Goal: Use online tool/utility

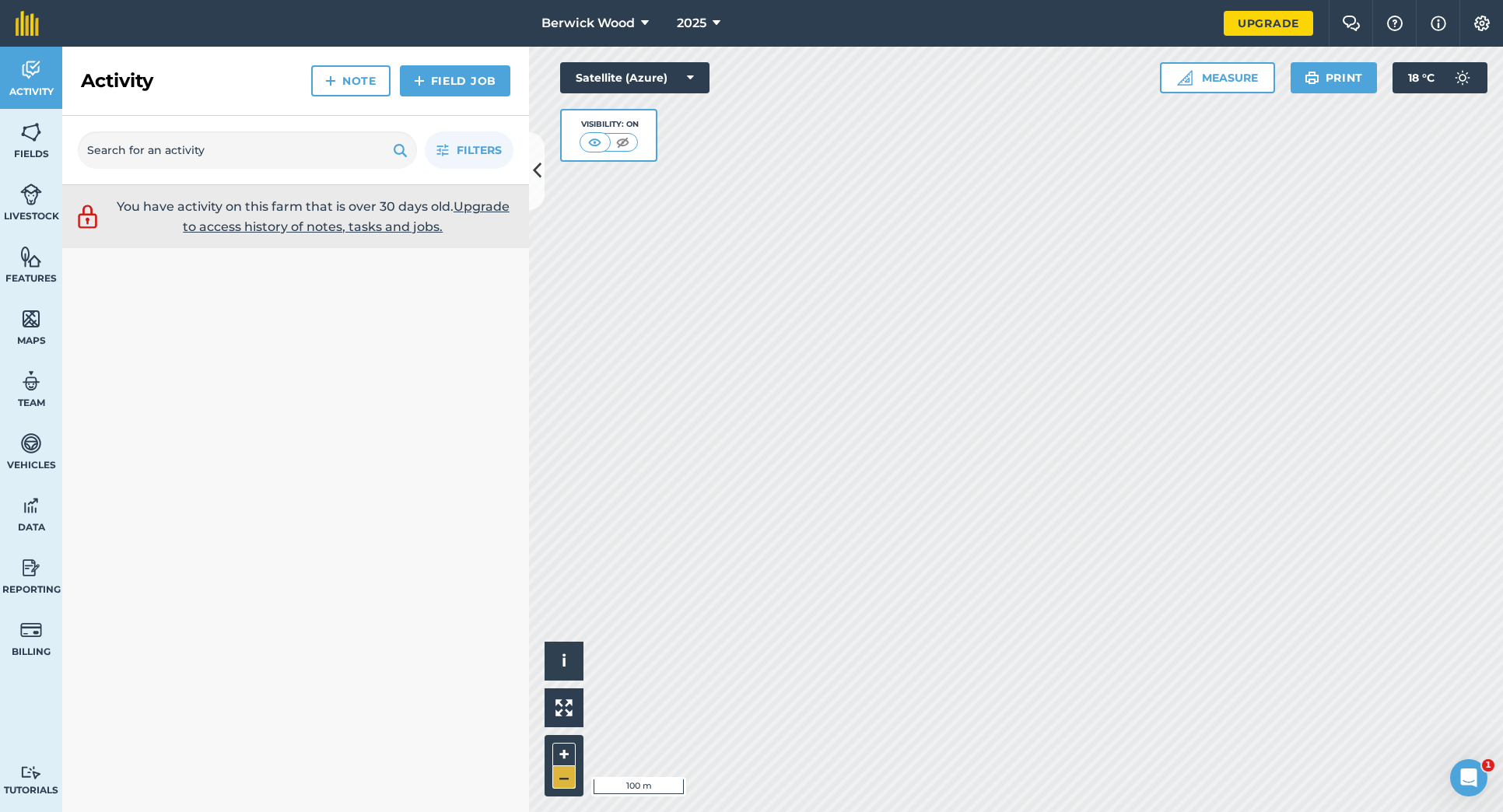
click at [563, 778] on button "–" at bounding box center [564, 777] width 23 height 22
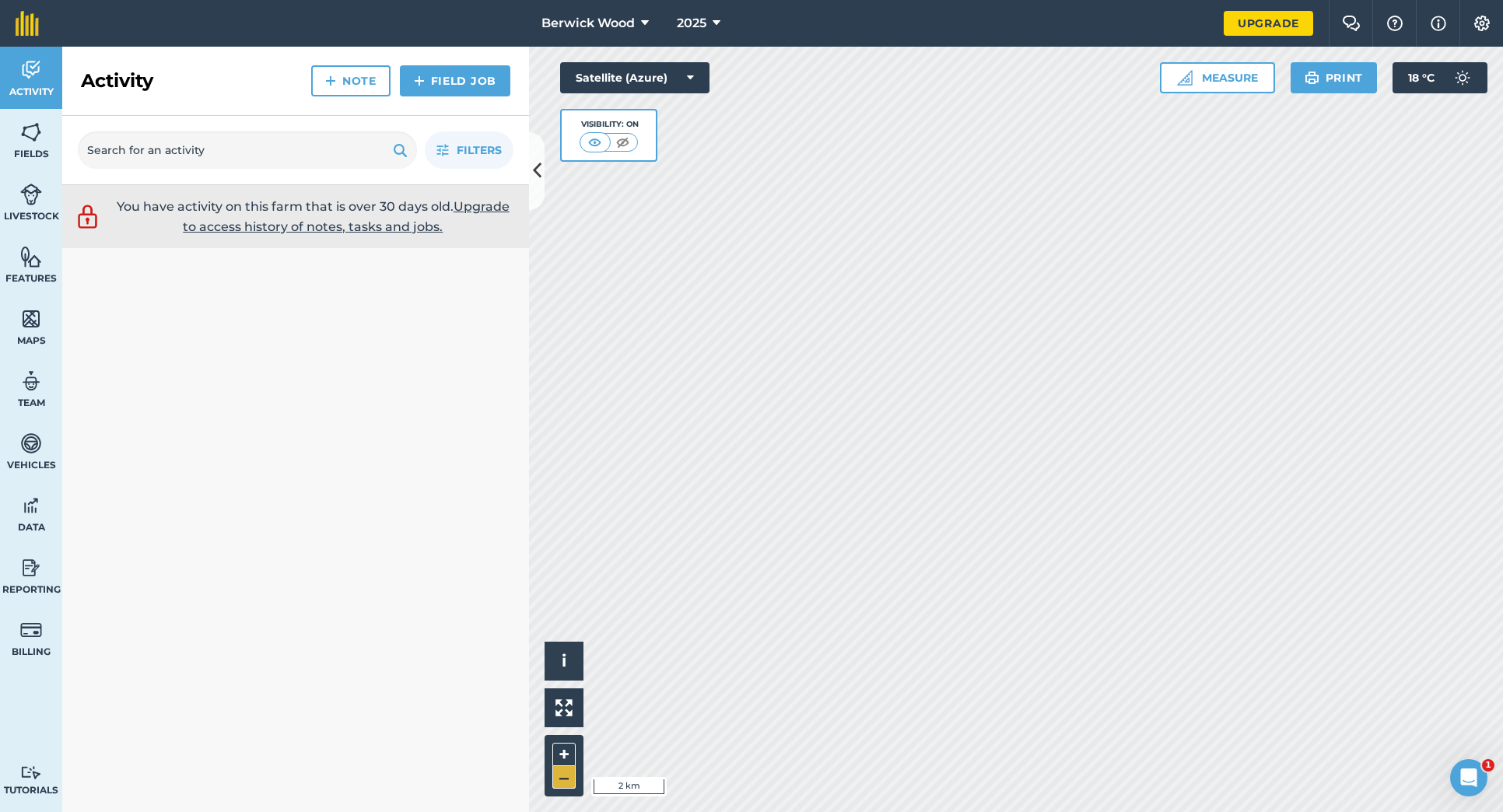
click at [563, 778] on button "–" at bounding box center [564, 777] width 23 height 22
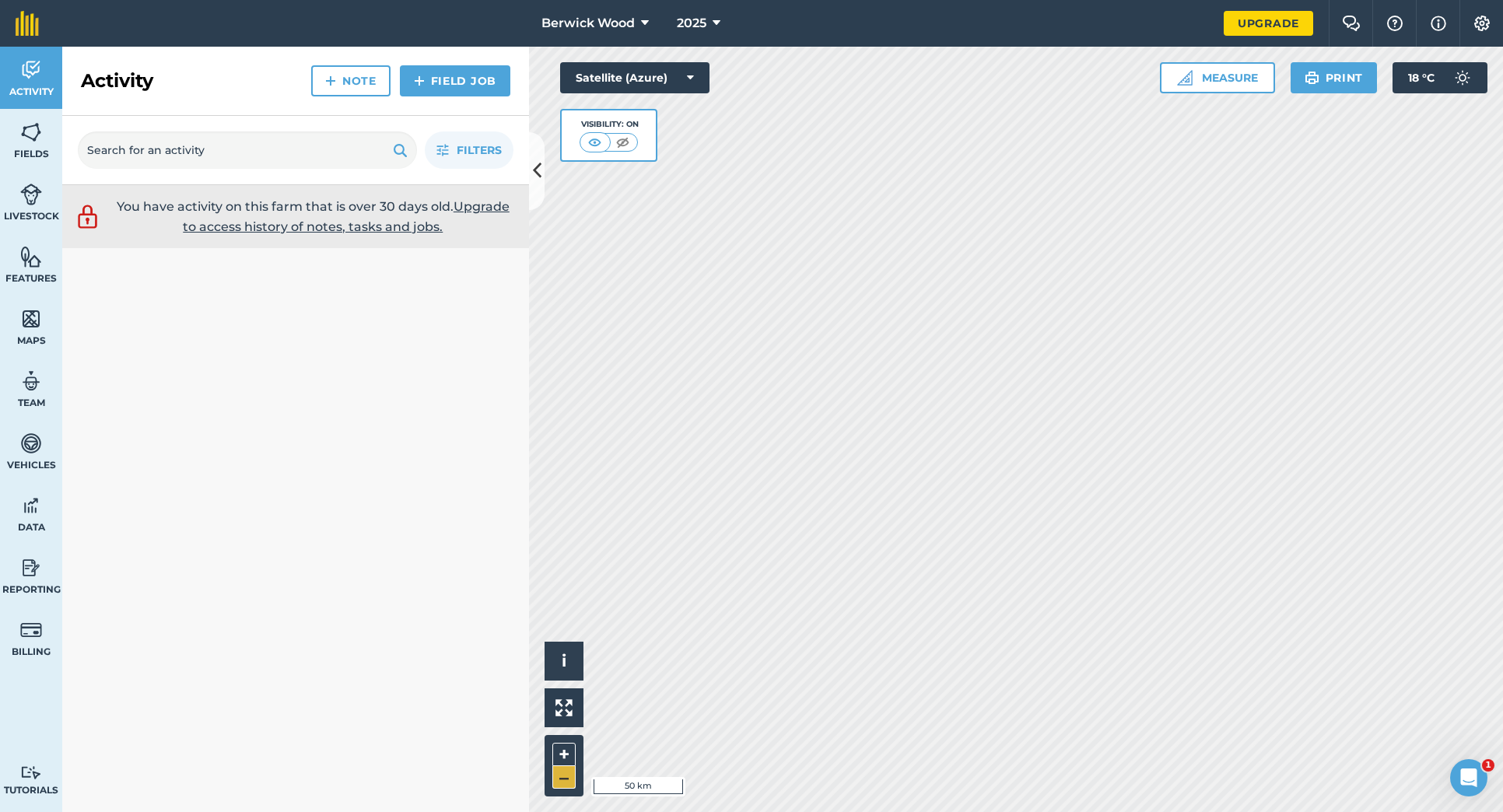
click at [563, 778] on button "–" at bounding box center [564, 777] width 23 height 22
click at [1214, 83] on button "Measure" at bounding box center [1217, 77] width 115 height 31
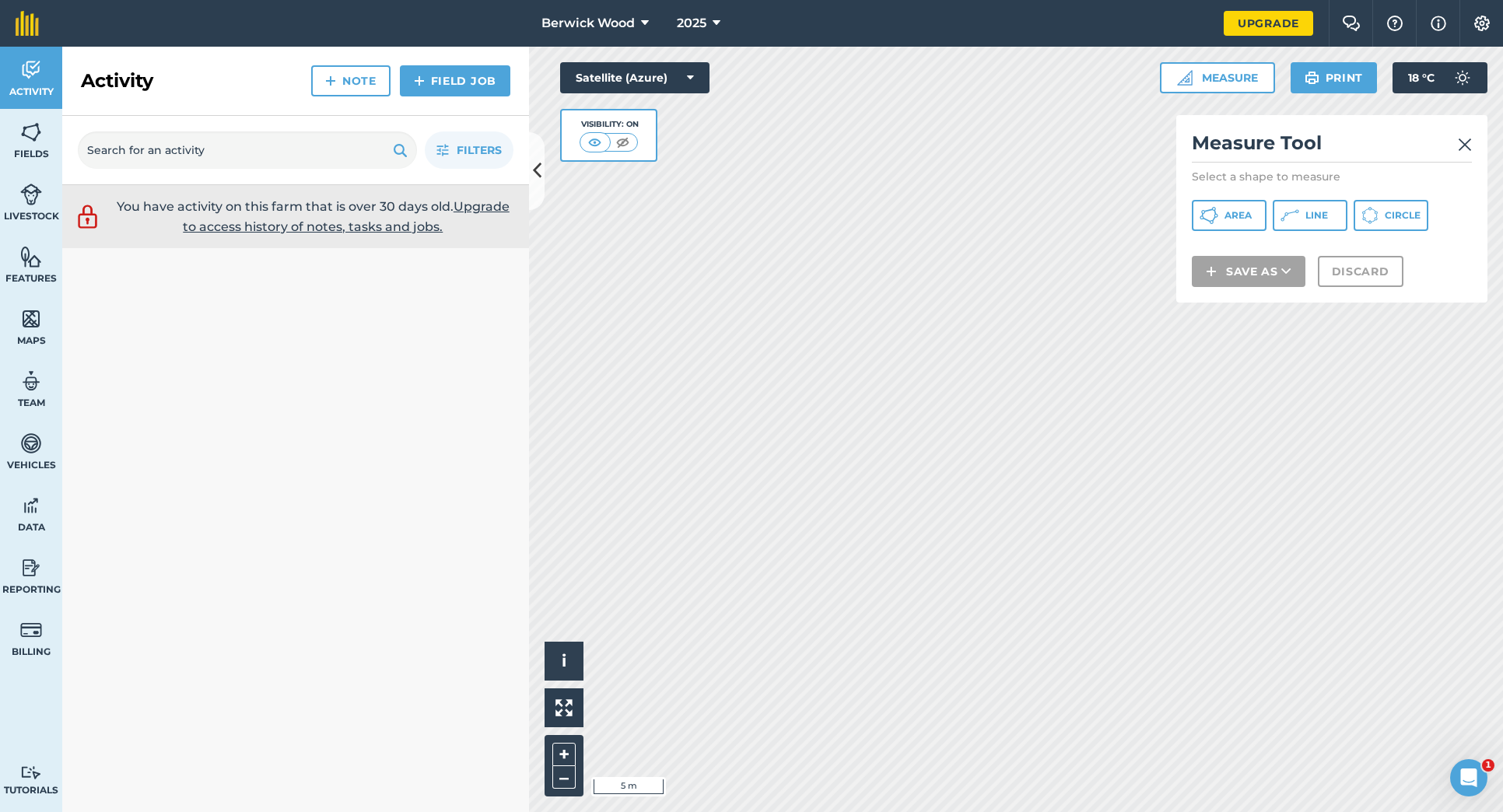
click at [1301, 216] on button "Line" at bounding box center [1311, 215] width 75 height 31
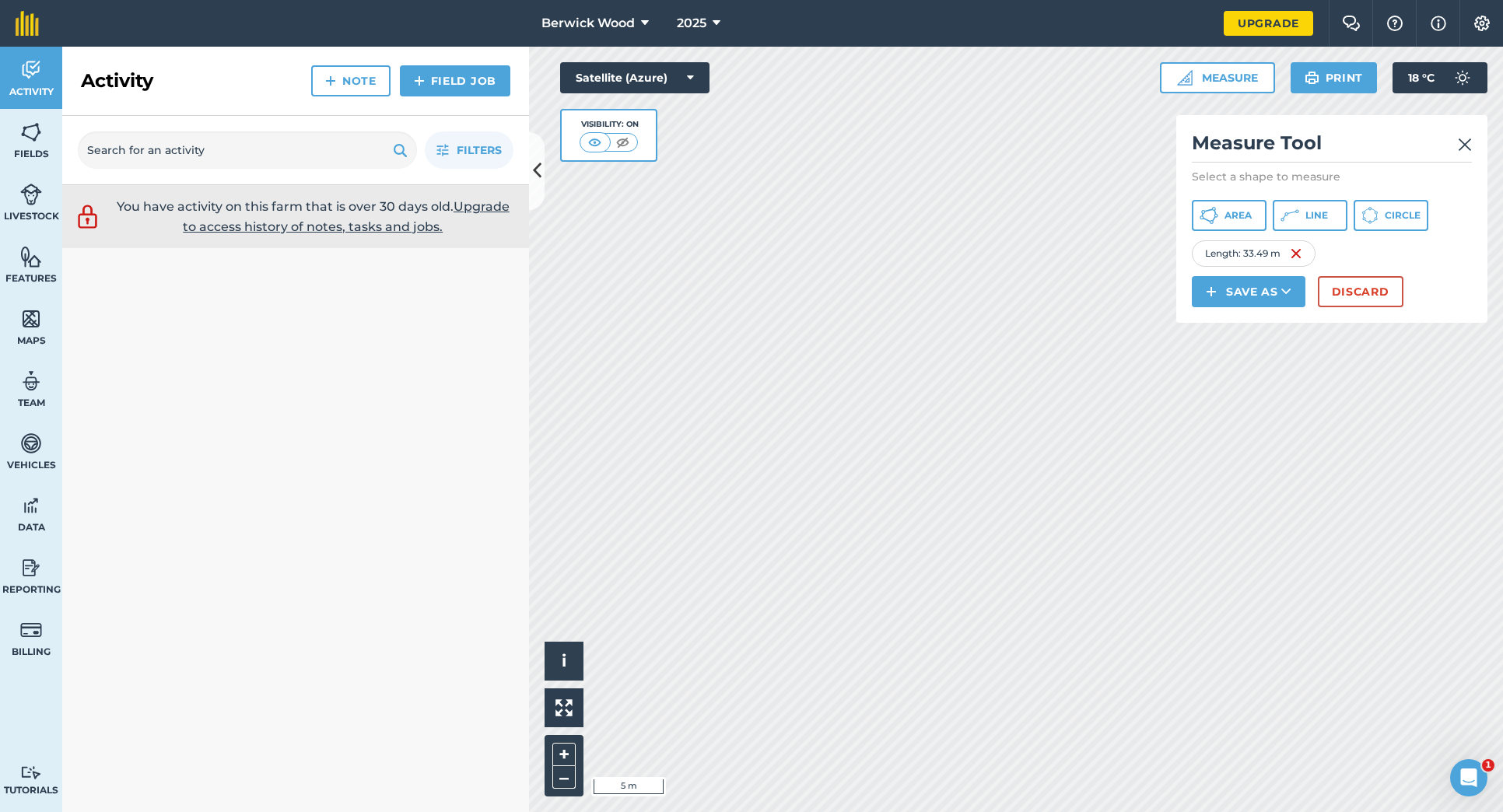
click at [1362, 298] on button "Discard" at bounding box center [1361, 291] width 86 height 31
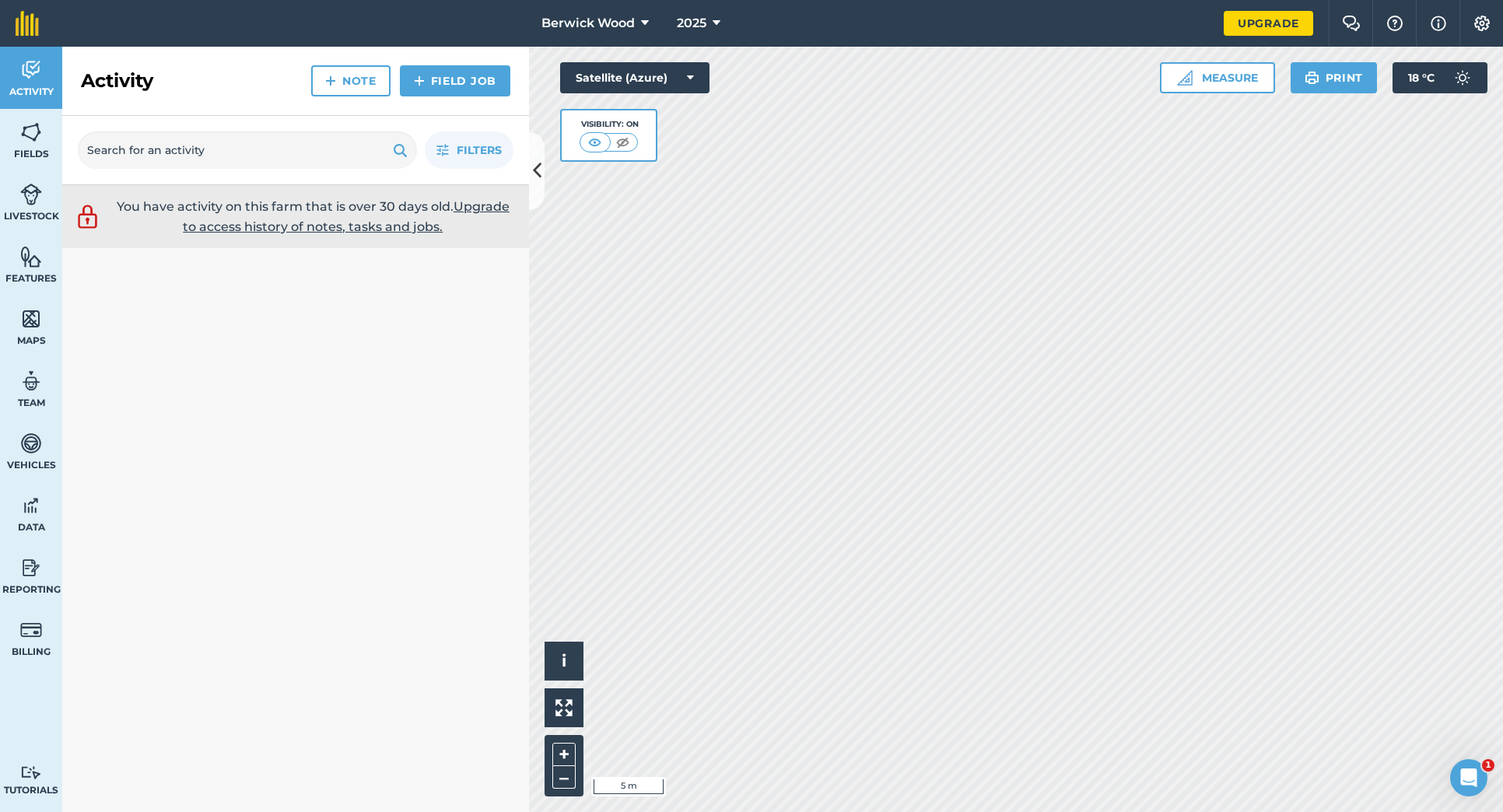
click at [1223, 82] on button "Measure" at bounding box center [1217, 77] width 115 height 31
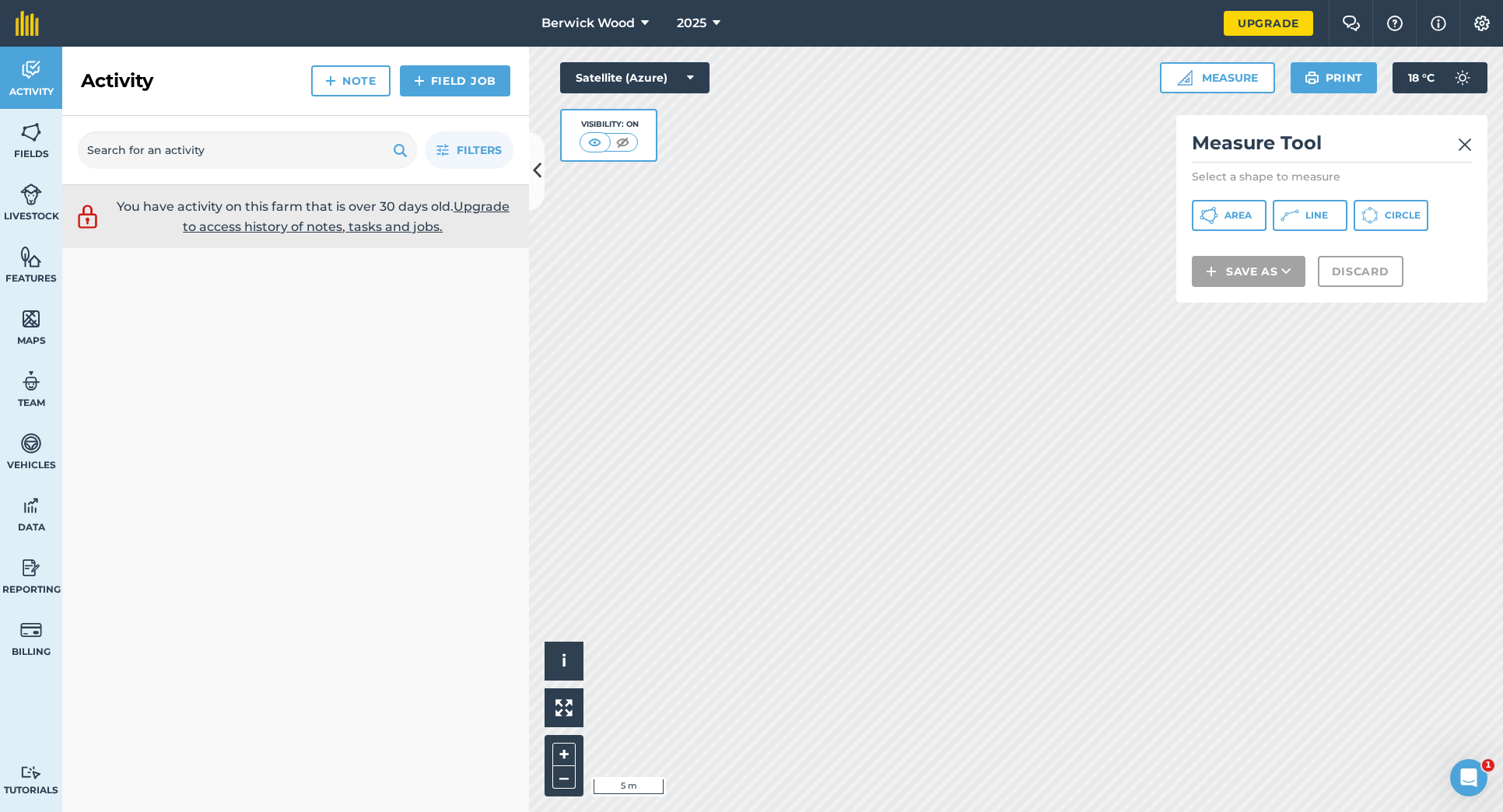
click at [1236, 211] on span "Area" at bounding box center [1238, 215] width 27 height 12
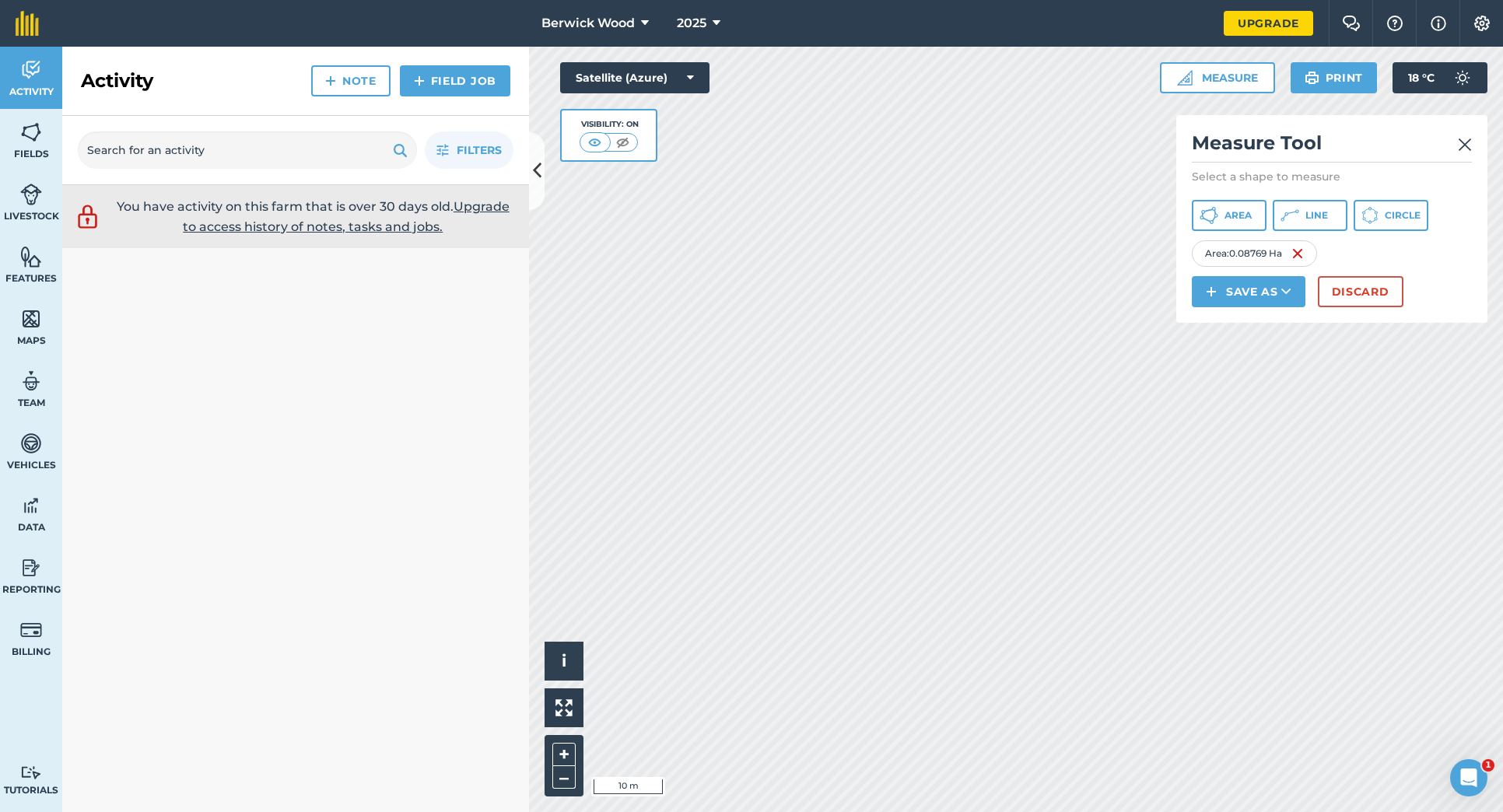
click at [1372, 288] on button "Discard" at bounding box center [1361, 291] width 86 height 31
